Goal: Transaction & Acquisition: Purchase product/service

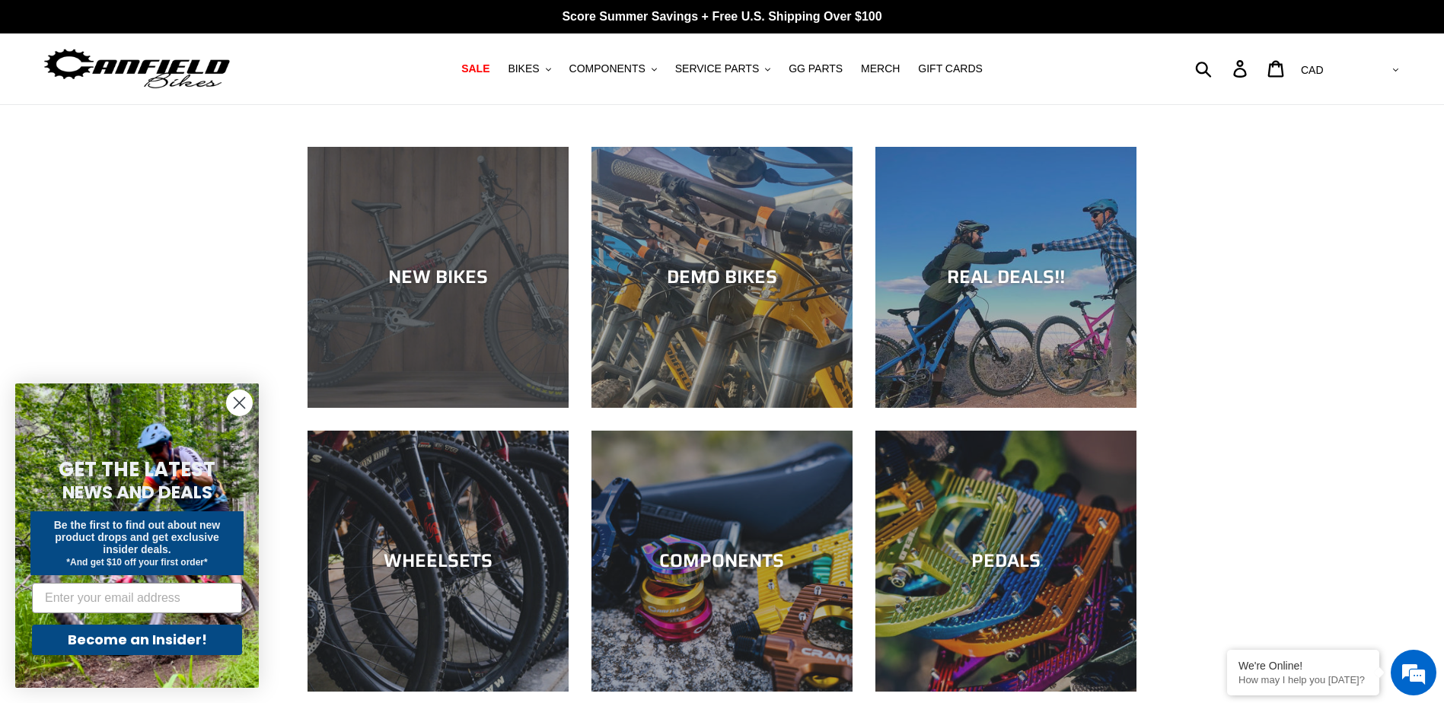
click at [349, 408] on div "NEW BIKES" at bounding box center [438, 408] width 261 height 0
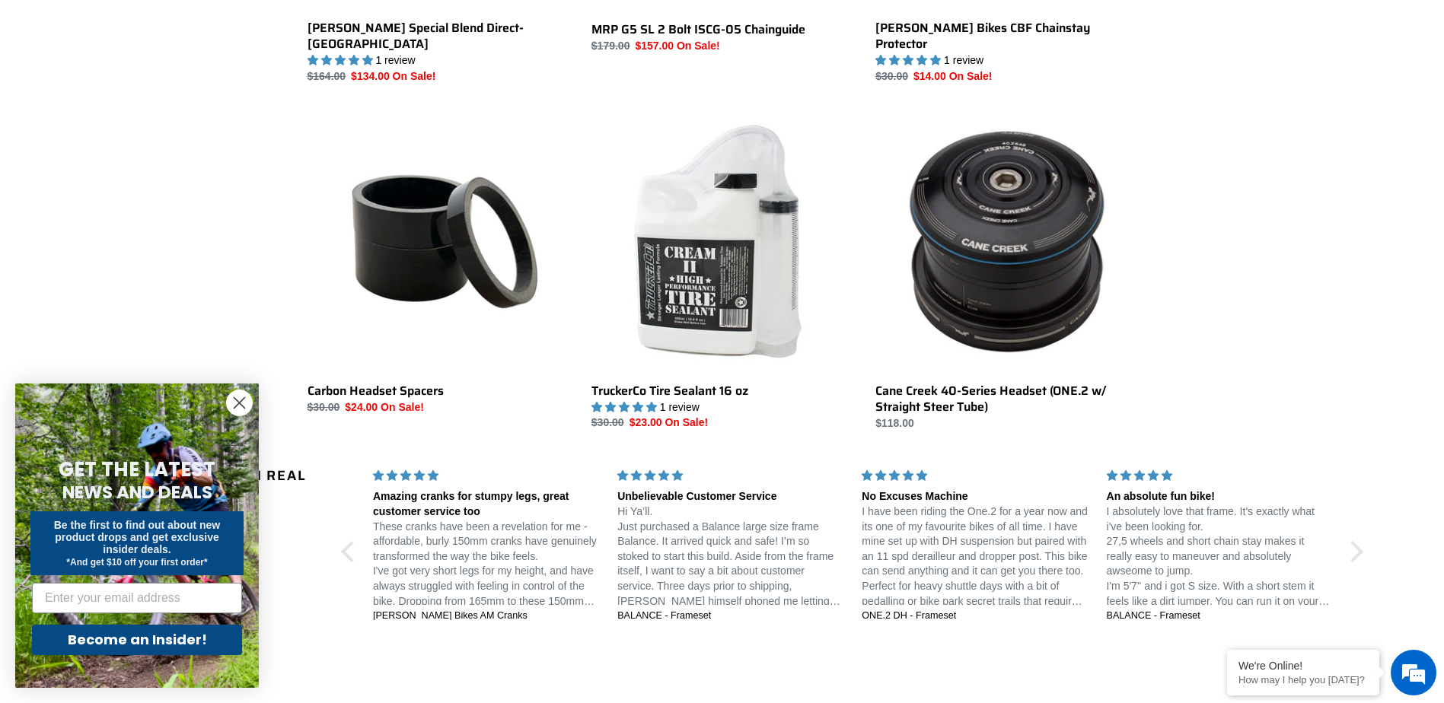
scroll to position [2322, 0]
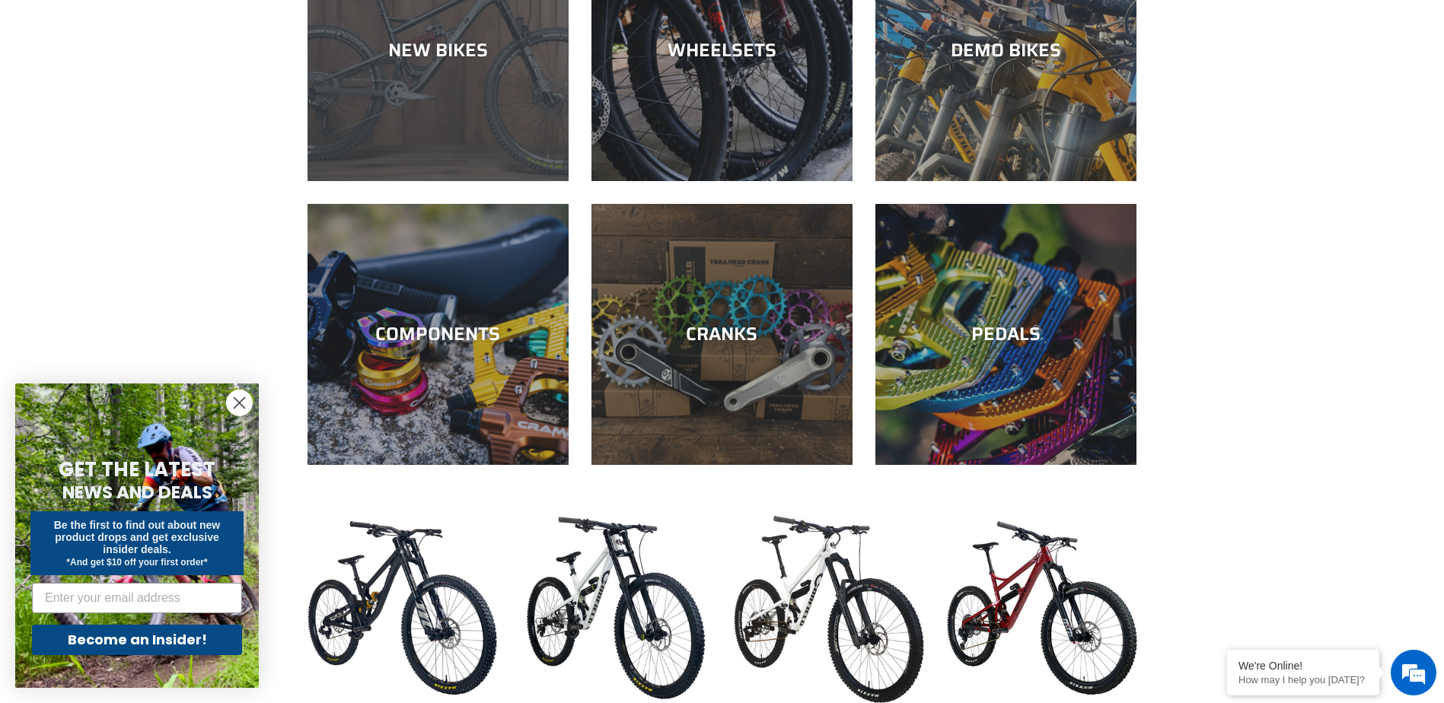
scroll to position [609, 0]
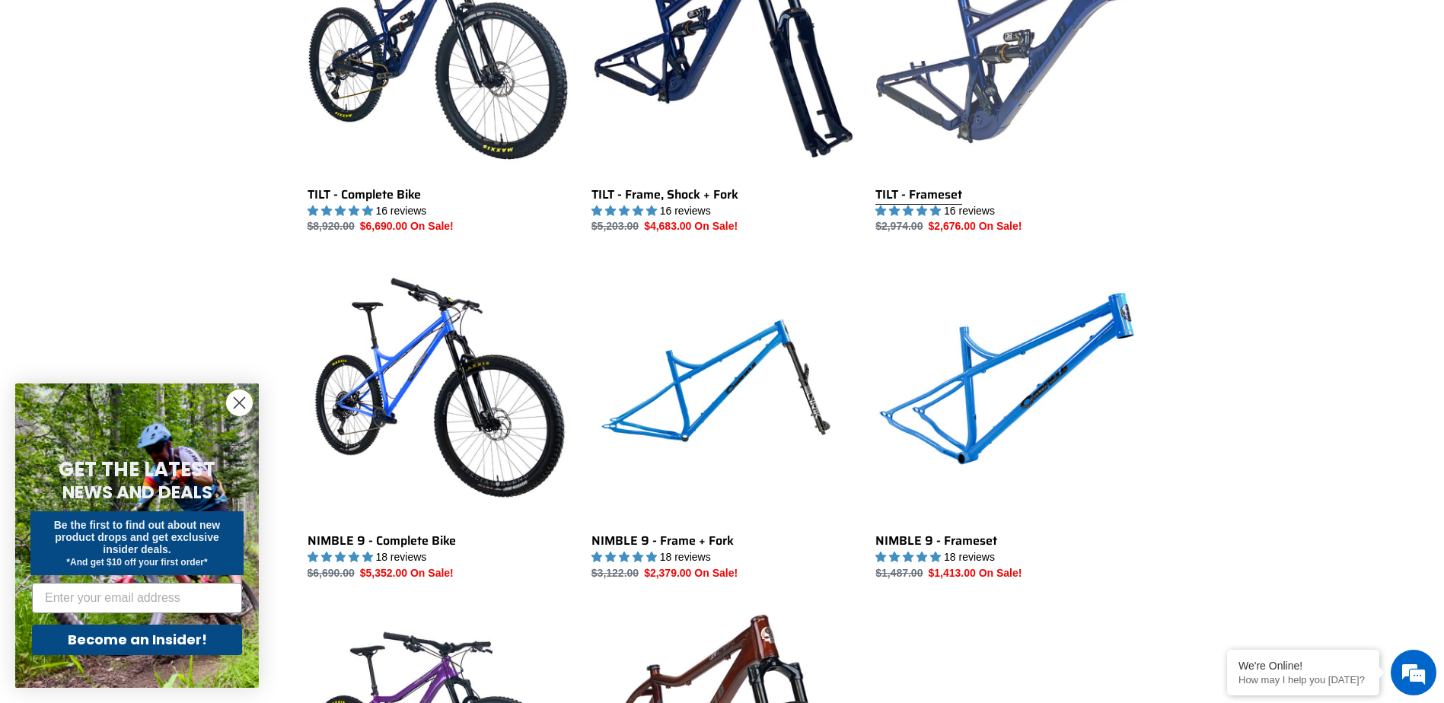
scroll to position [2208, 0]
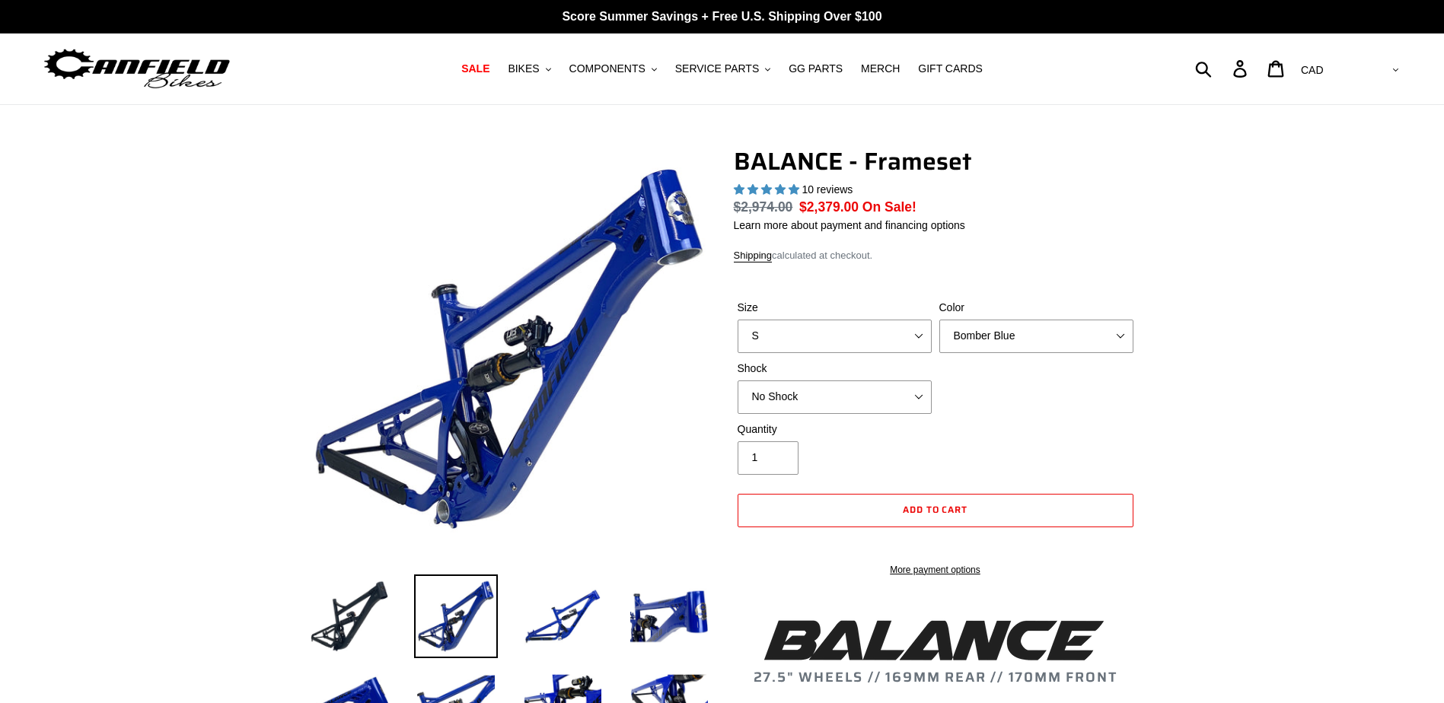
select select "highest-rating"
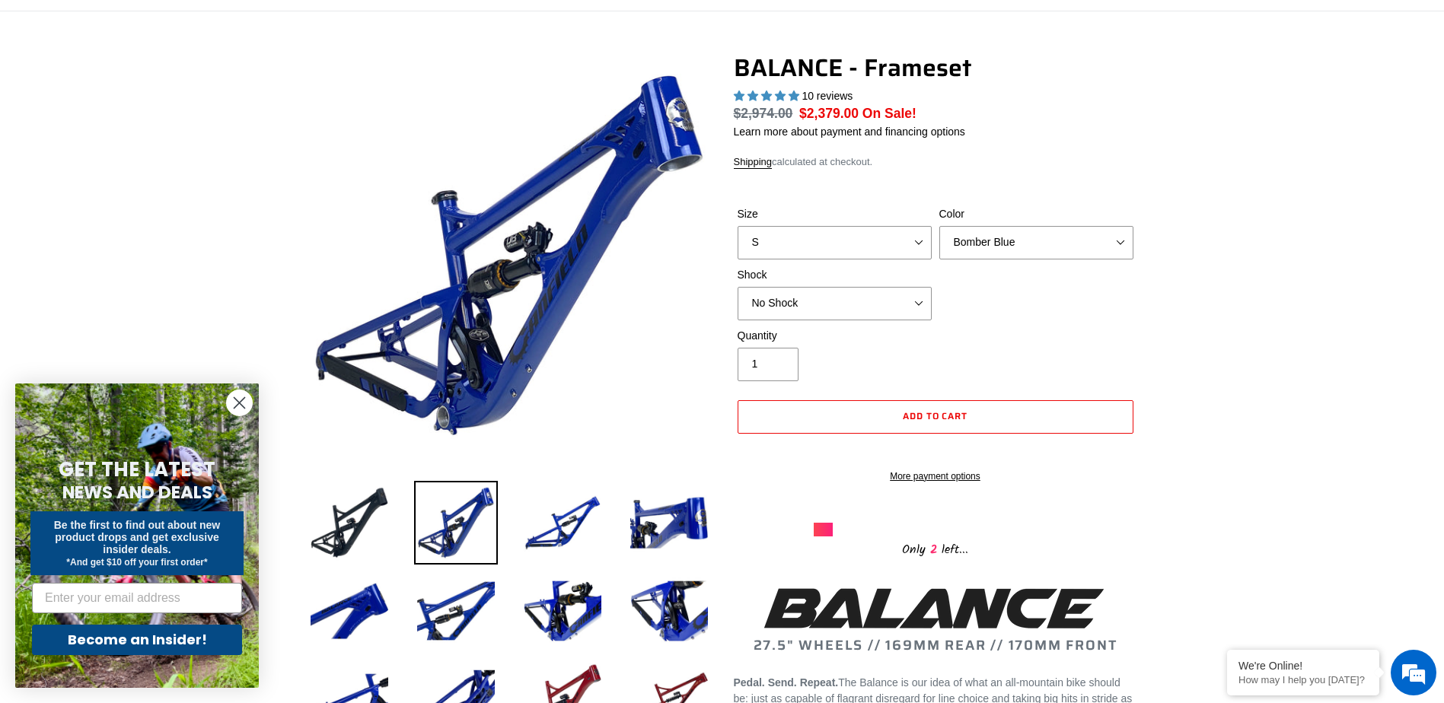
scroll to position [228, 0]
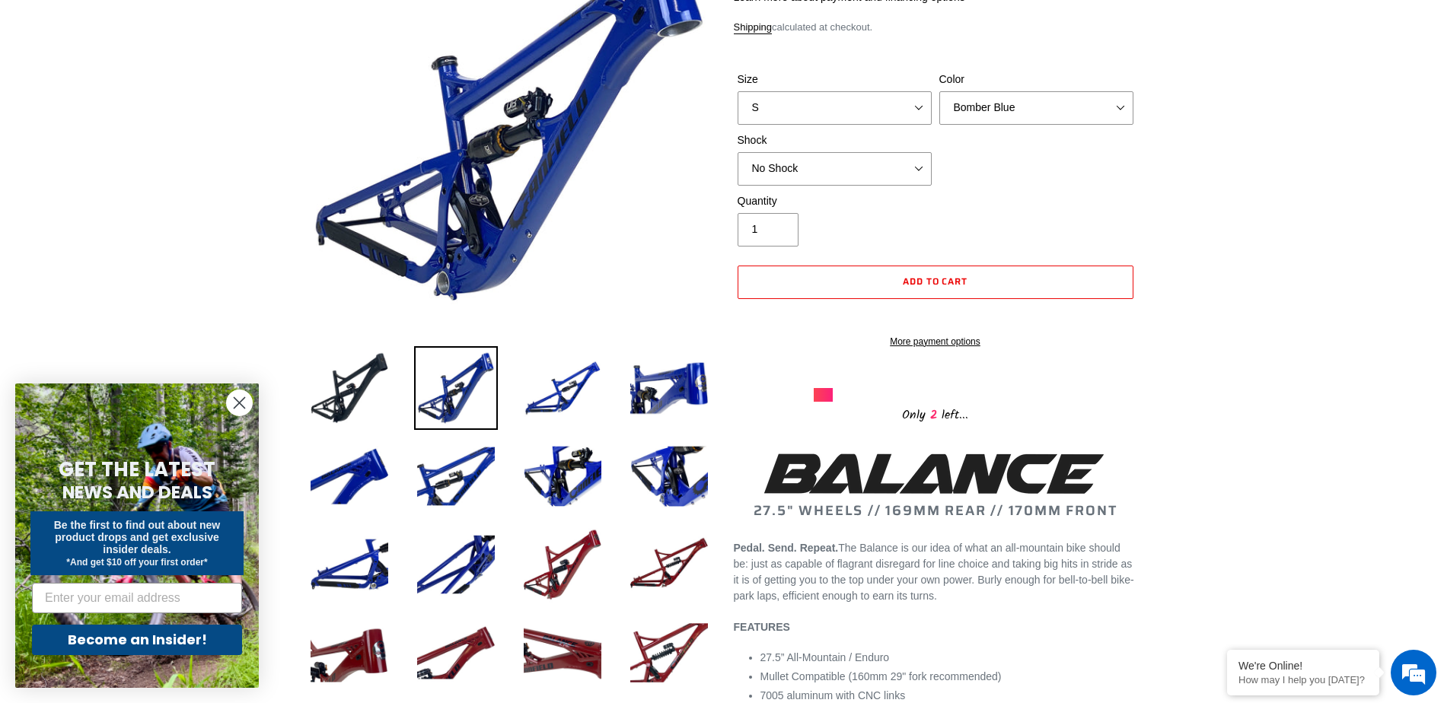
click at [235, 404] on circle "Close dialog" at bounding box center [239, 403] width 25 height 25
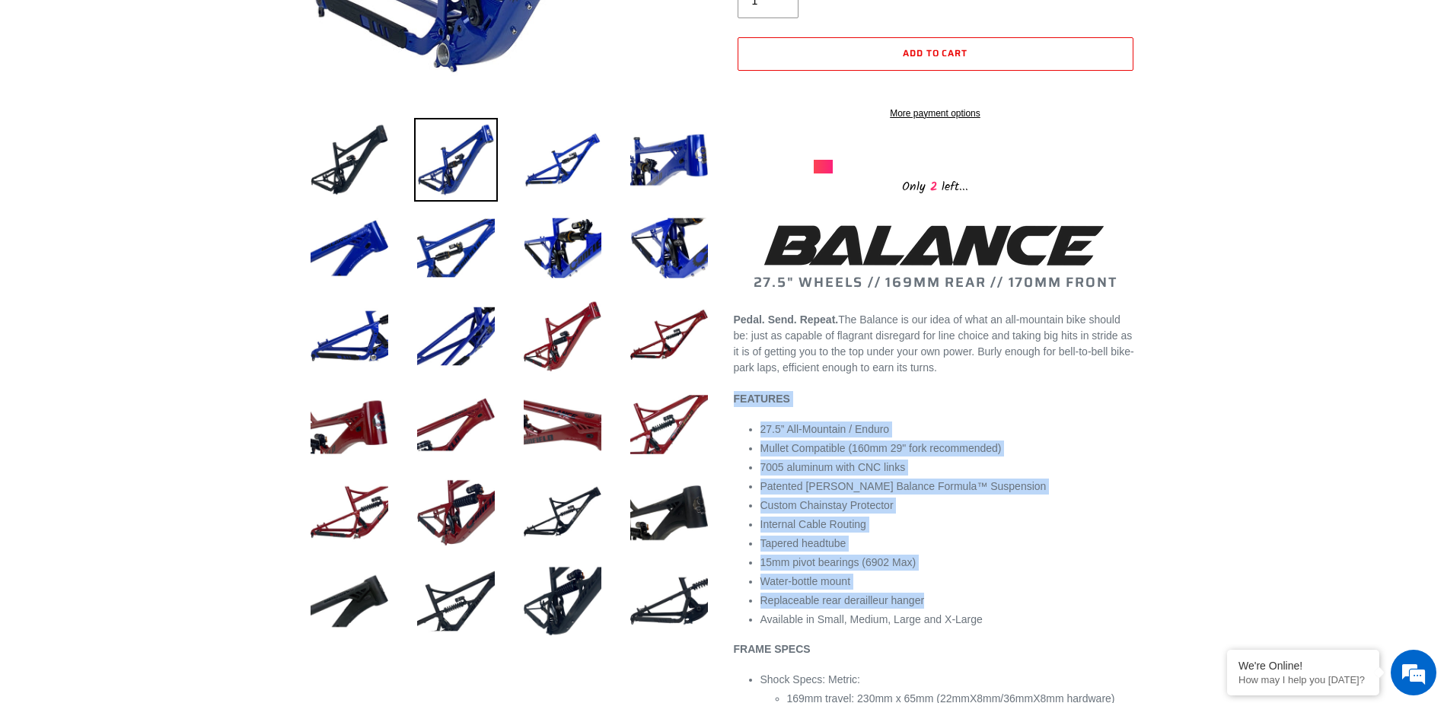
scroll to position [0, 0]
drag, startPoint x: 993, startPoint y: 416, endPoint x: 1048, endPoint y: 636, distance: 226.9
click at [1048, 628] on li "Available in Small, Medium, Large and X-Large" at bounding box center [948, 620] width 377 height 16
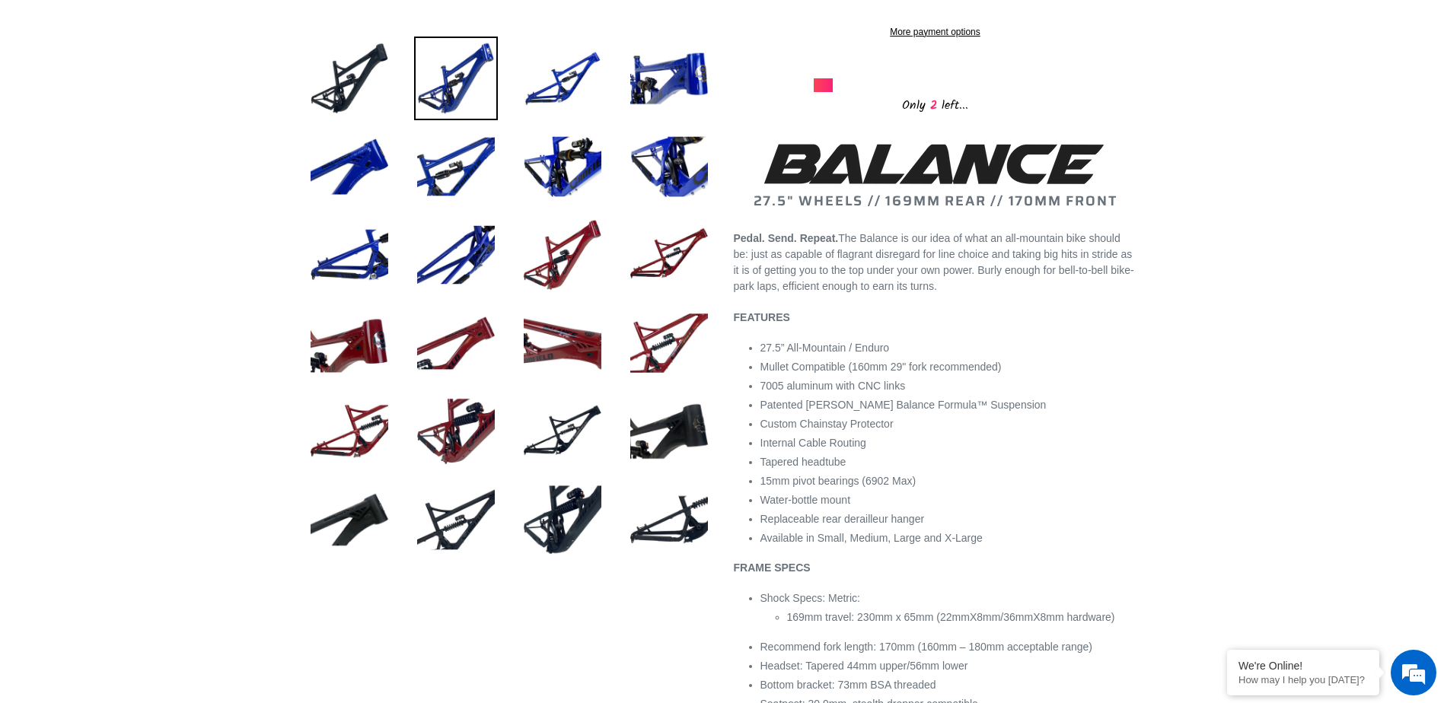
scroll to position [761, 0]
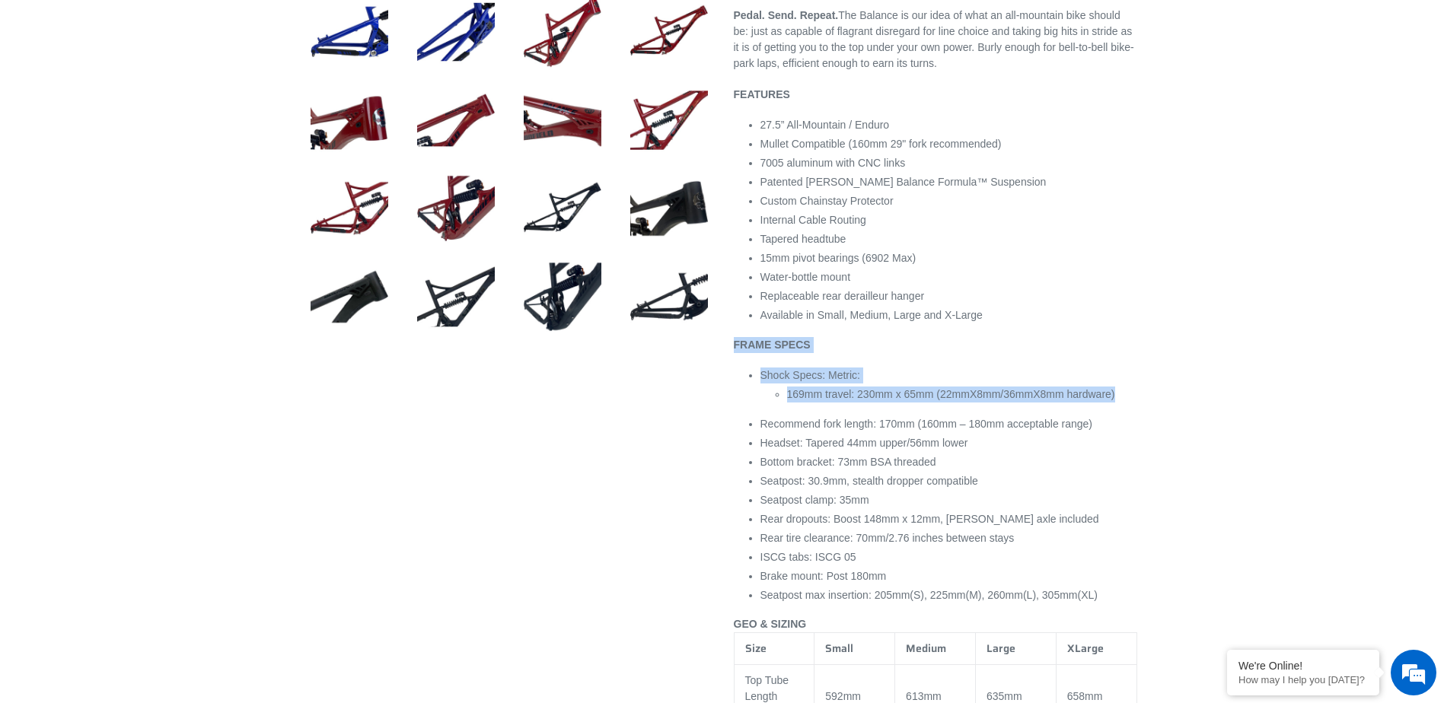
drag, startPoint x: 928, startPoint y: 365, endPoint x: 1159, endPoint y: 419, distance: 237.6
click at [1159, 419] on div at bounding box center [722, 534] width 913 height 2297
drag, startPoint x: 1159, startPoint y: 419, endPoint x: 1134, endPoint y: 367, distance: 58.2
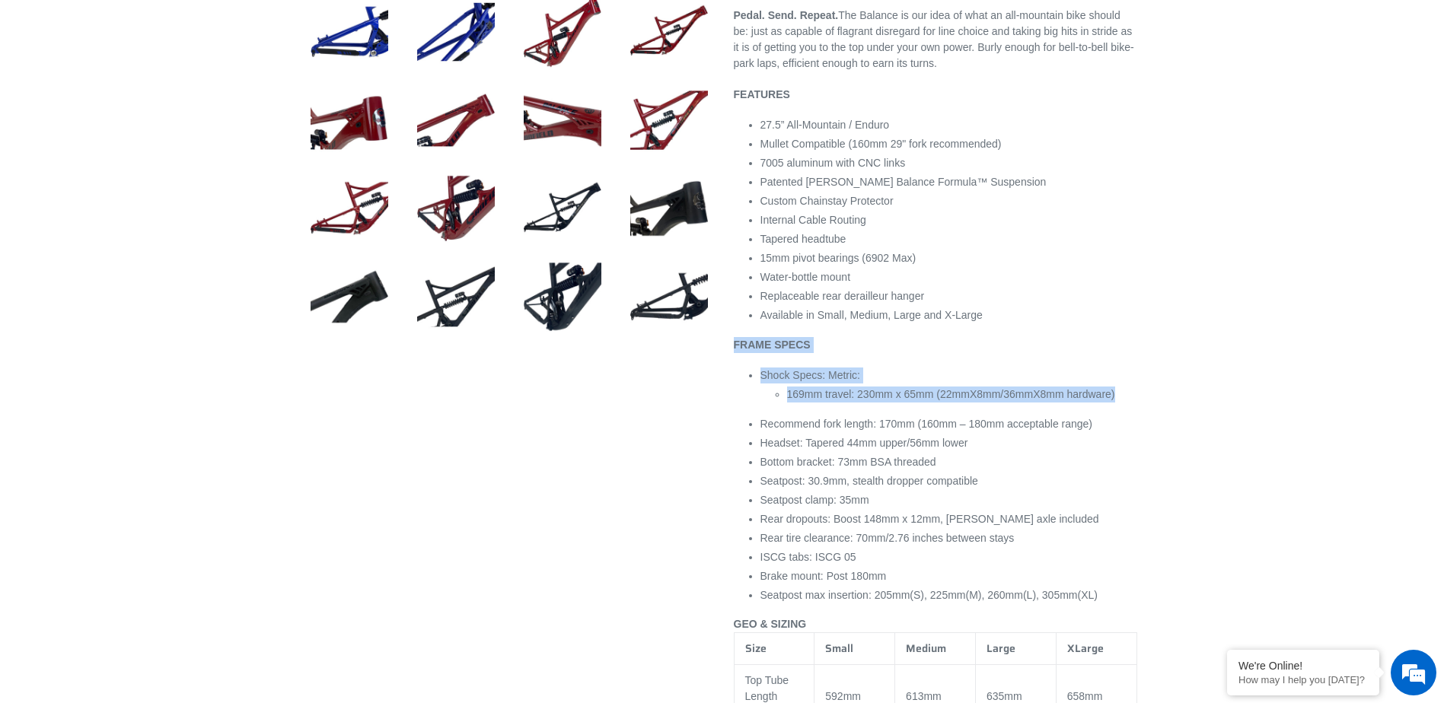
click at [1134, 367] on div at bounding box center [722, 534] width 913 height 2297
click at [1134, 353] on p "FRAME SPECS" at bounding box center [935, 345] width 403 height 16
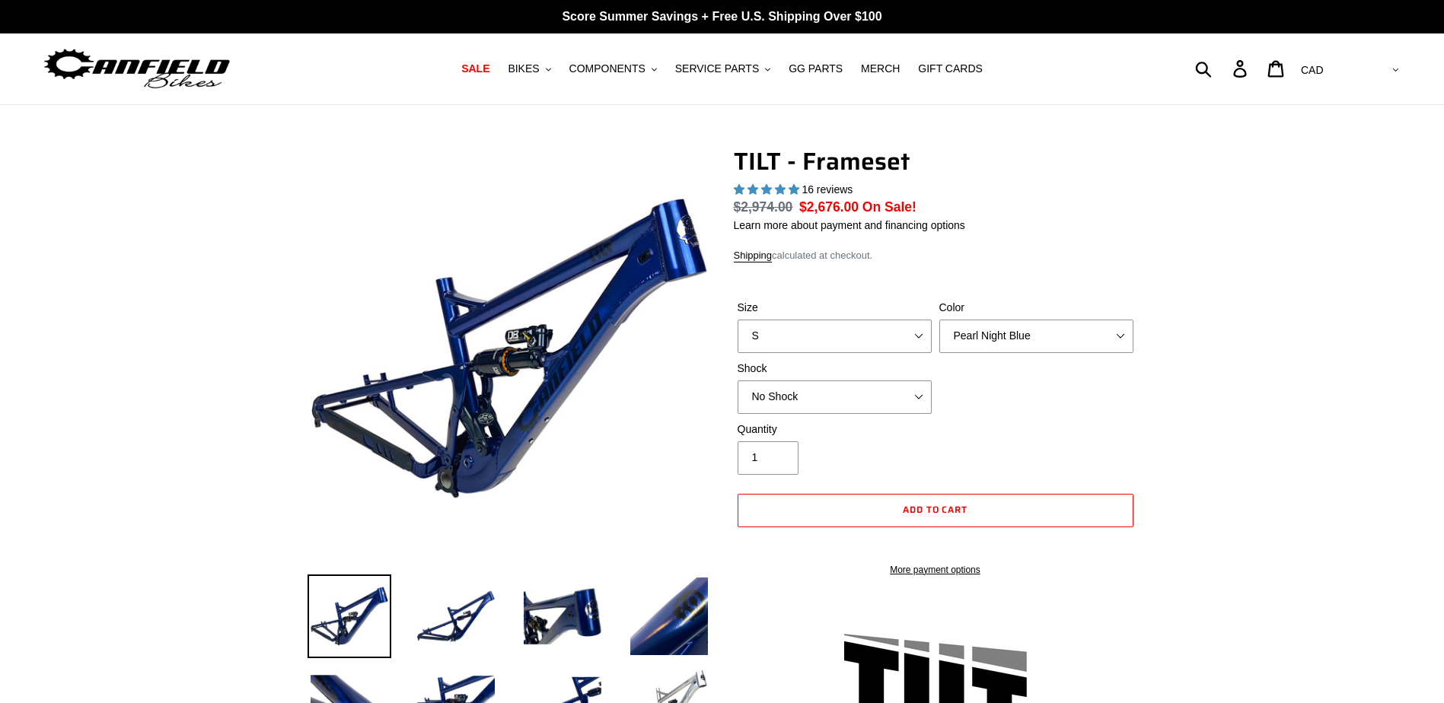
select select "highest-rating"
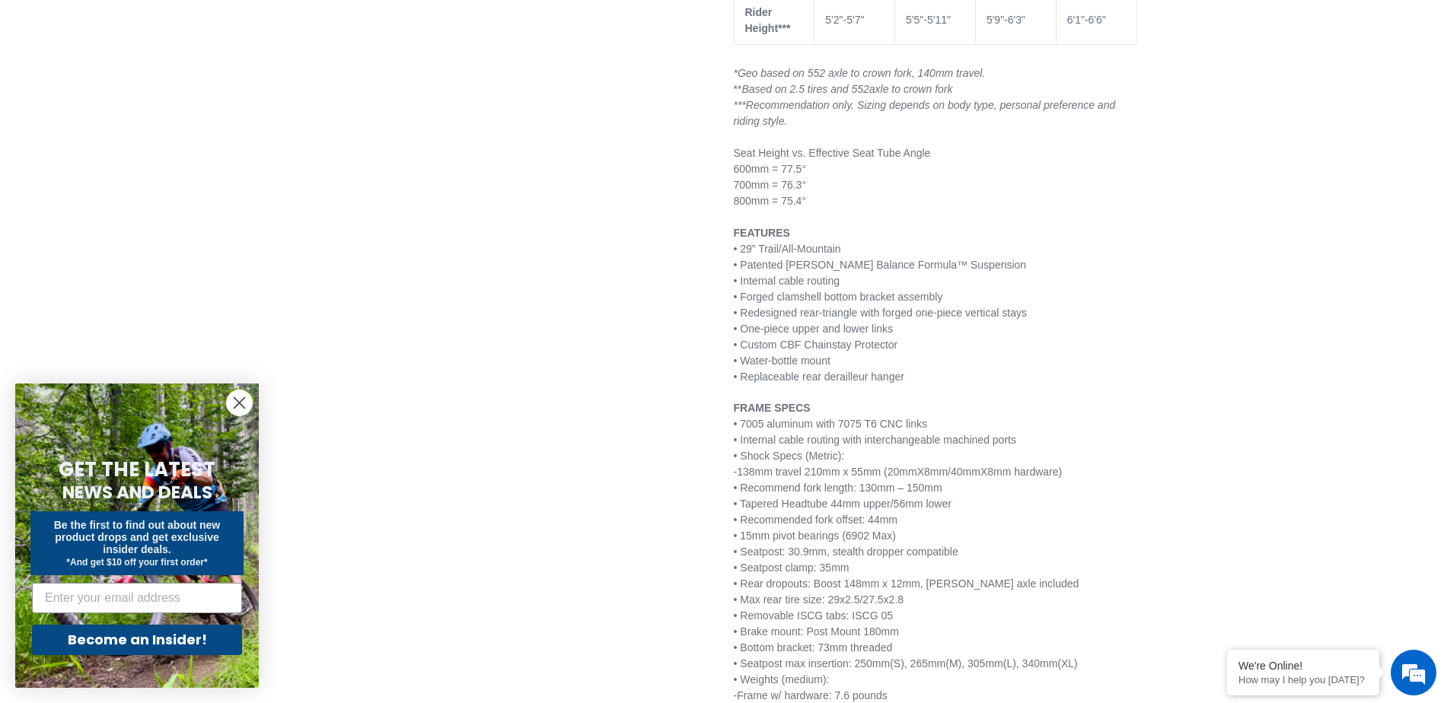
scroll to position [1675, 0]
